Goal: Information Seeking & Learning: Learn about a topic

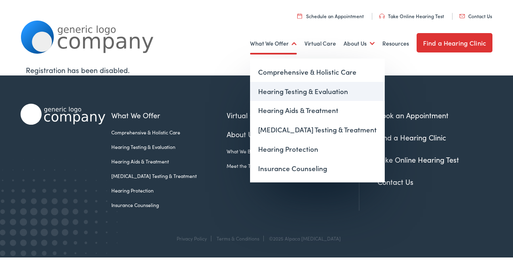
click at [290, 90] on link "Hearing Testing & Evaluation" at bounding box center [317, 91] width 135 height 19
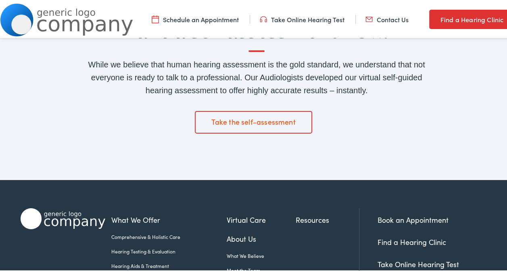
scroll to position [1250, 0]
